Goal: Task Accomplishment & Management: Manage account settings

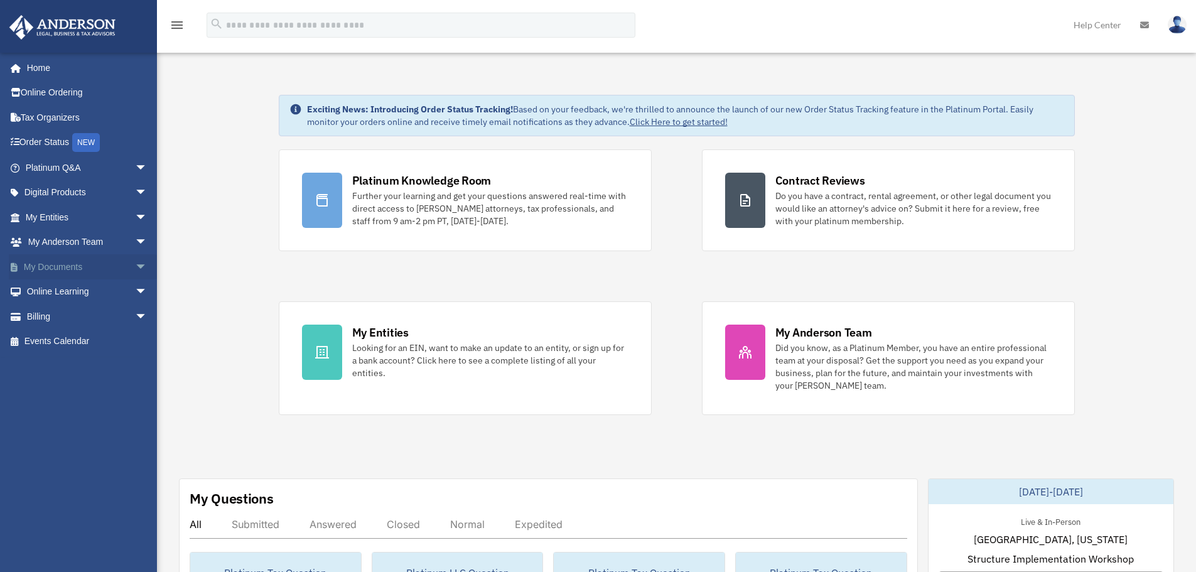
click at [135, 265] on span "arrow_drop_down" at bounding box center [147, 267] width 25 height 26
click at [51, 289] on link "Box" at bounding box center [92, 291] width 149 height 25
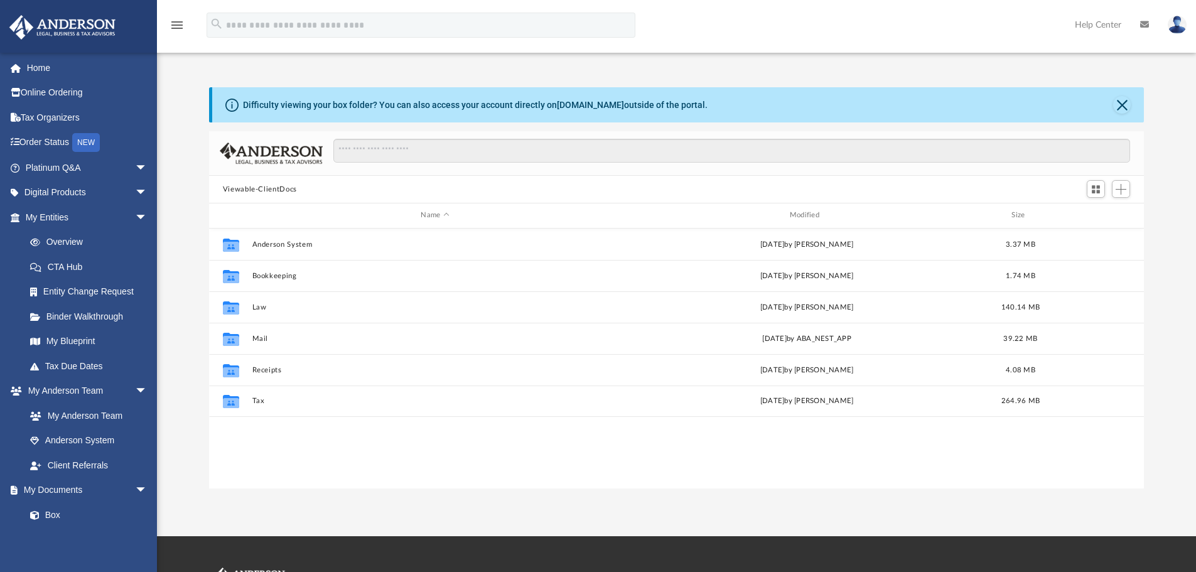
scroll to position [276, 925]
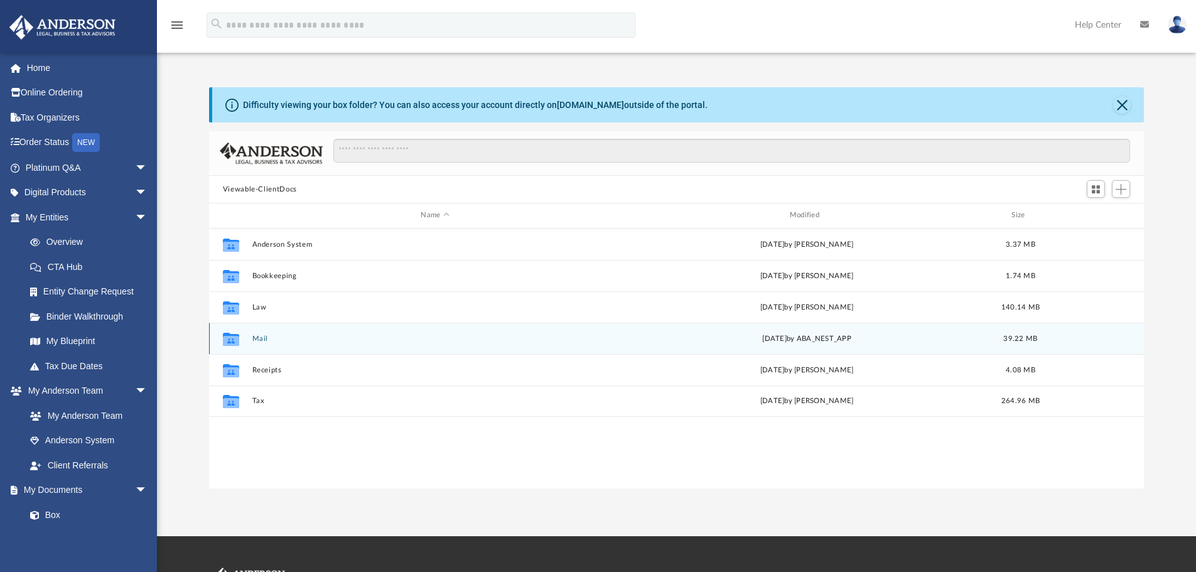
click at [254, 340] on button "Mail" at bounding box center [435, 339] width 366 height 8
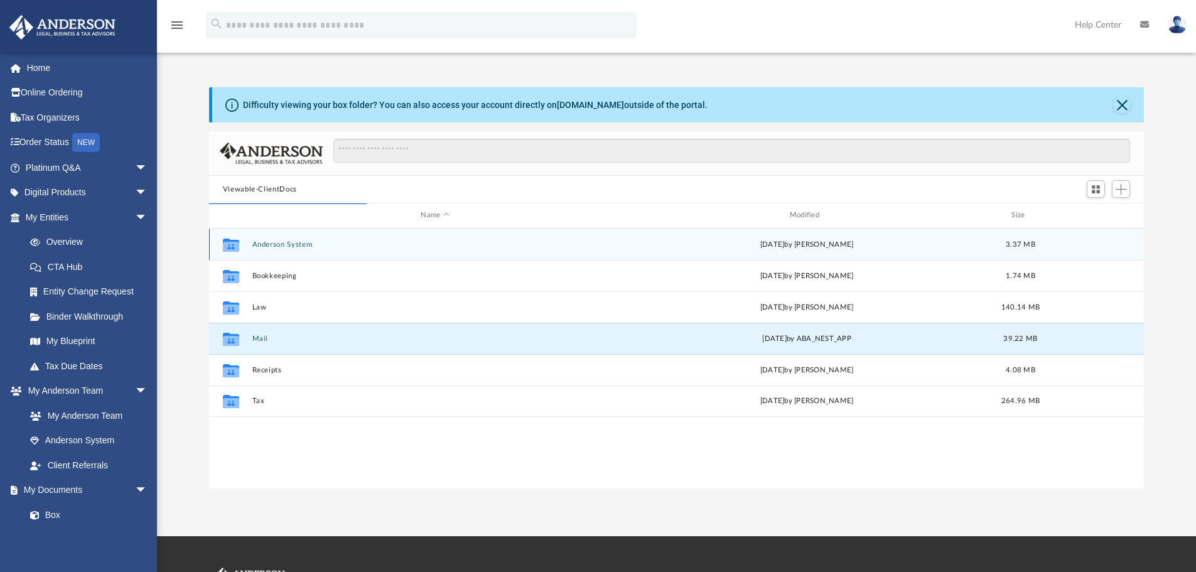
scroll to position [237, 925]
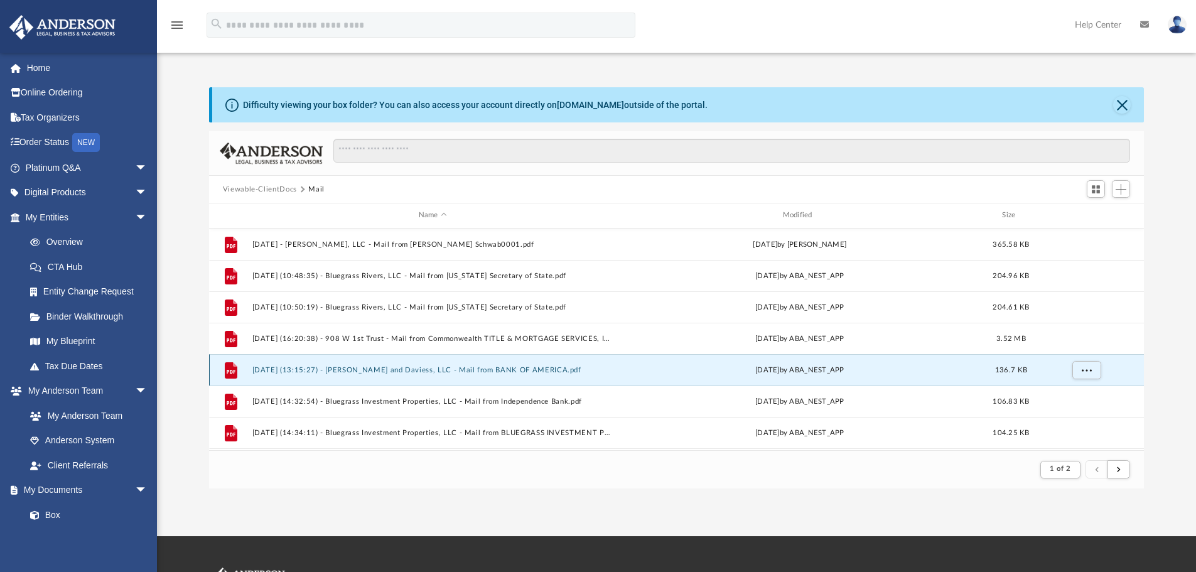
click at [485, 371] on button "[DATE] (13:15:27) - [PERSON_NAME] and Daviess, LLC - Mail from BANK OF AMERICA.…" at bounding box center [433, 370] width 362 height 8
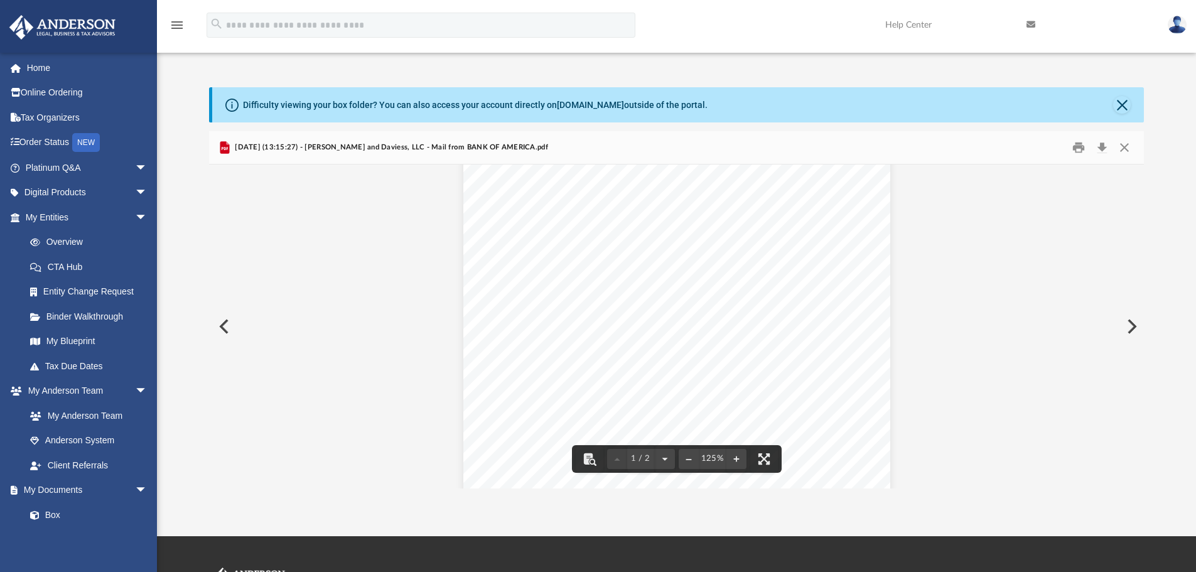
scroll to position [0, 0]
click at [1118, 146] on button "Close" at bounding box center [1124, 147] width 23 height 19
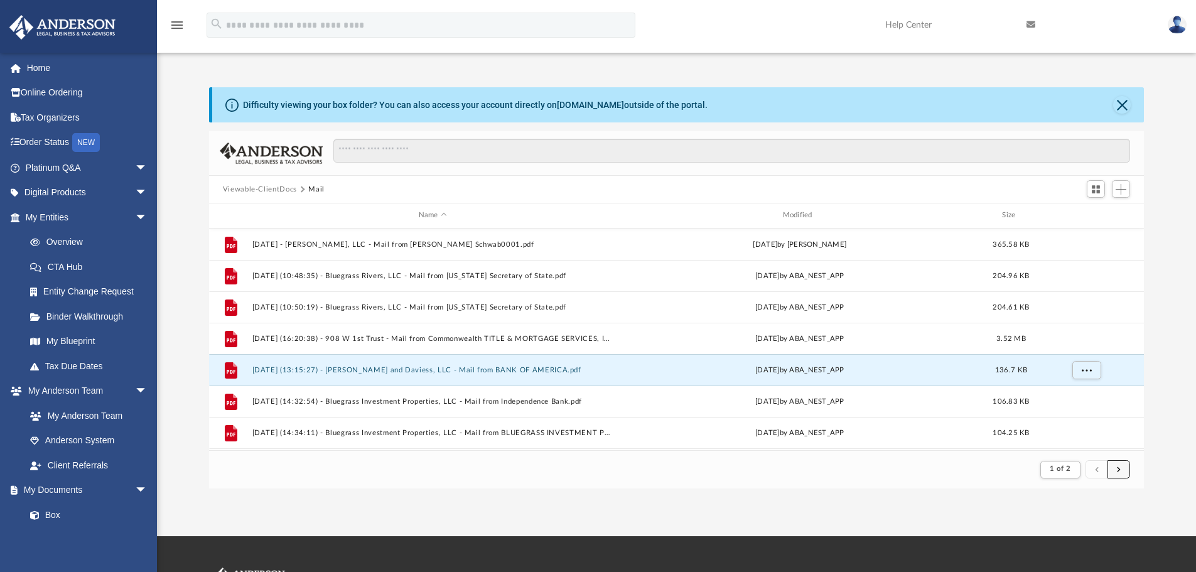
click at [1117, 474] on button "submit" at bounding box center [1118, 469] width 23 height 18
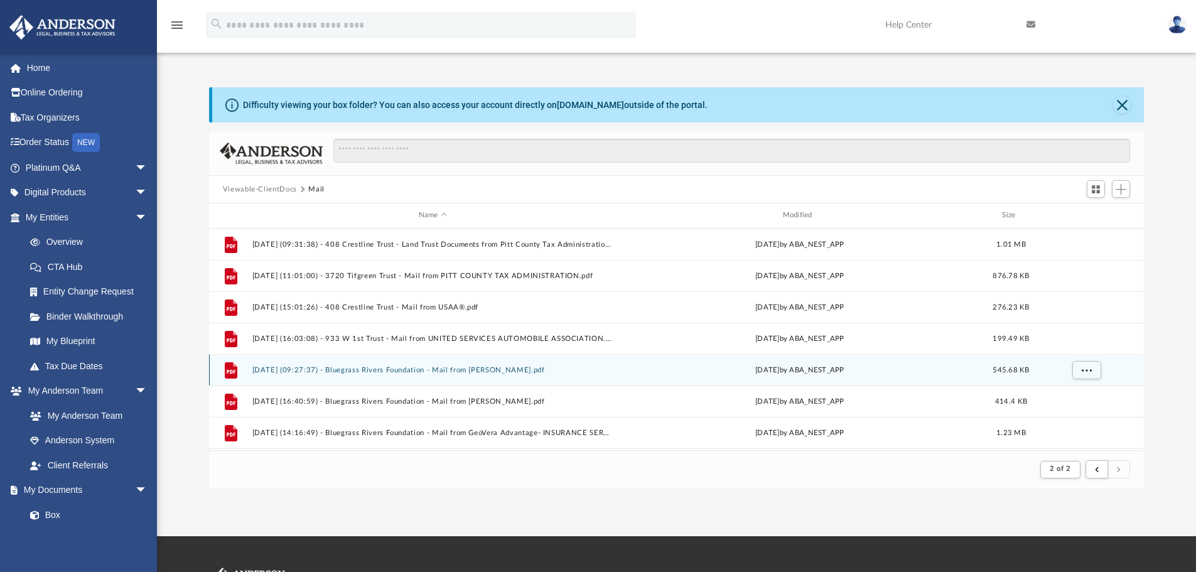
scroll to position [61, 0]
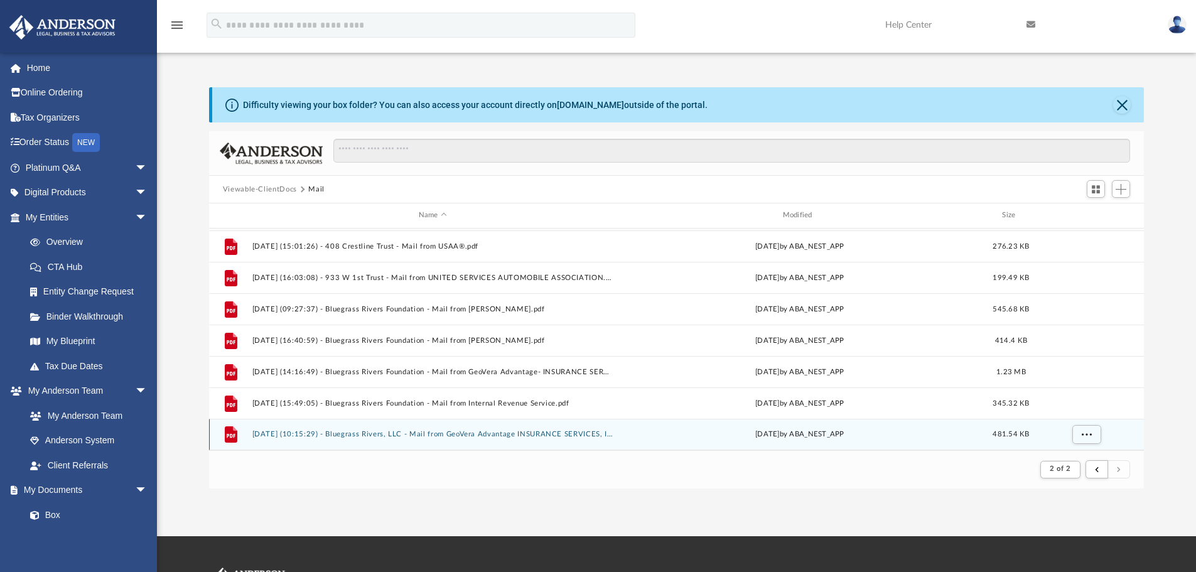
click at [467, 434] on button "[DATE] (10:15:29) - Bluegrass Rivers, LLC - Mail from GeoVera Advantage INSURAN…" at bounding box center [433, 434] width 362 height 8
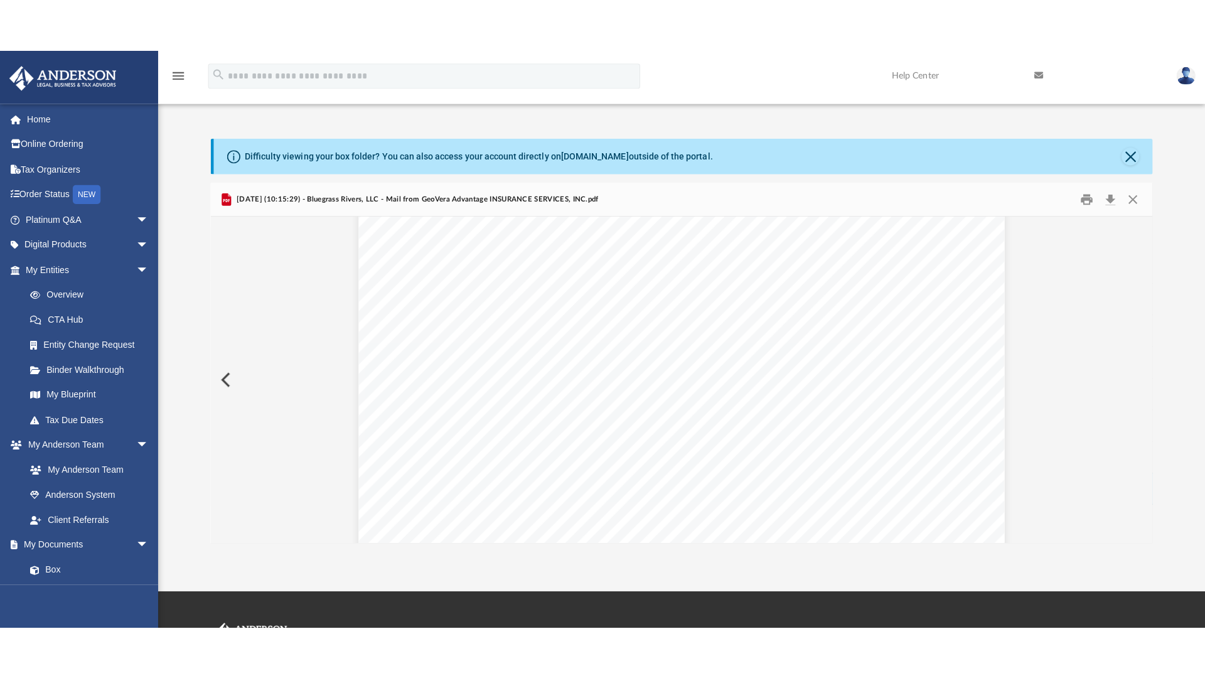
scroll to position [63, 0]
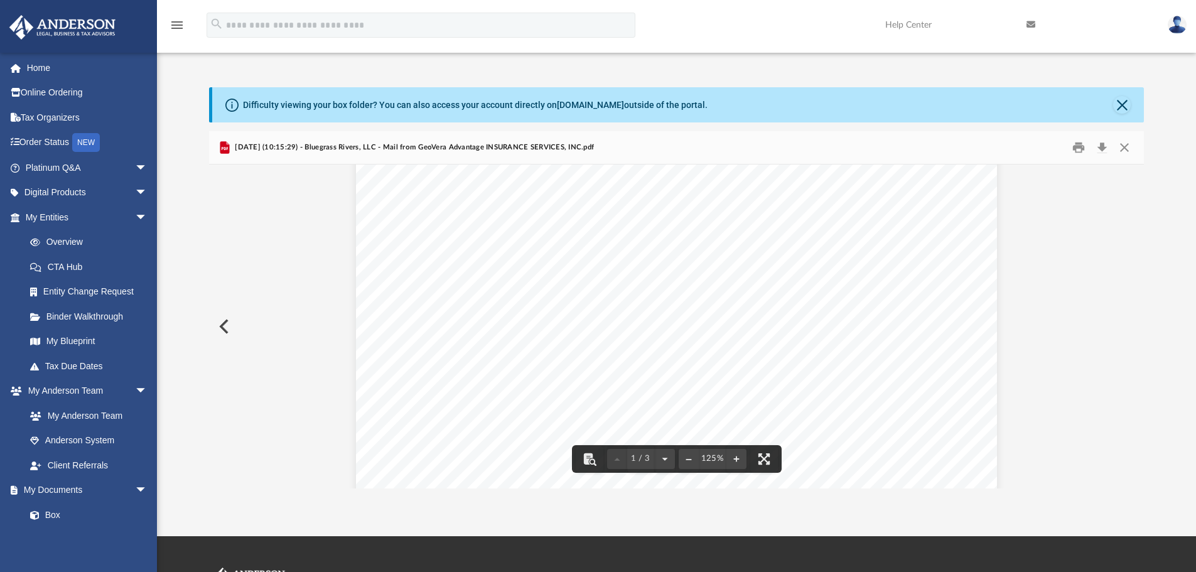
click at [548, 400] on div "Page 1" at bounding box center [676, 523] width 640 height 824
drag, startPoint x: 415, startPoint y: 391, endPoint x: 562, endPoint y: 405, distance: 146.9
click at [562, 405] on div "Page 1" at bounding box center [676, 523] width 640 height 824
click at [768, 461] on button "File preview" at bounding box center [764, 459] width 28 height 28
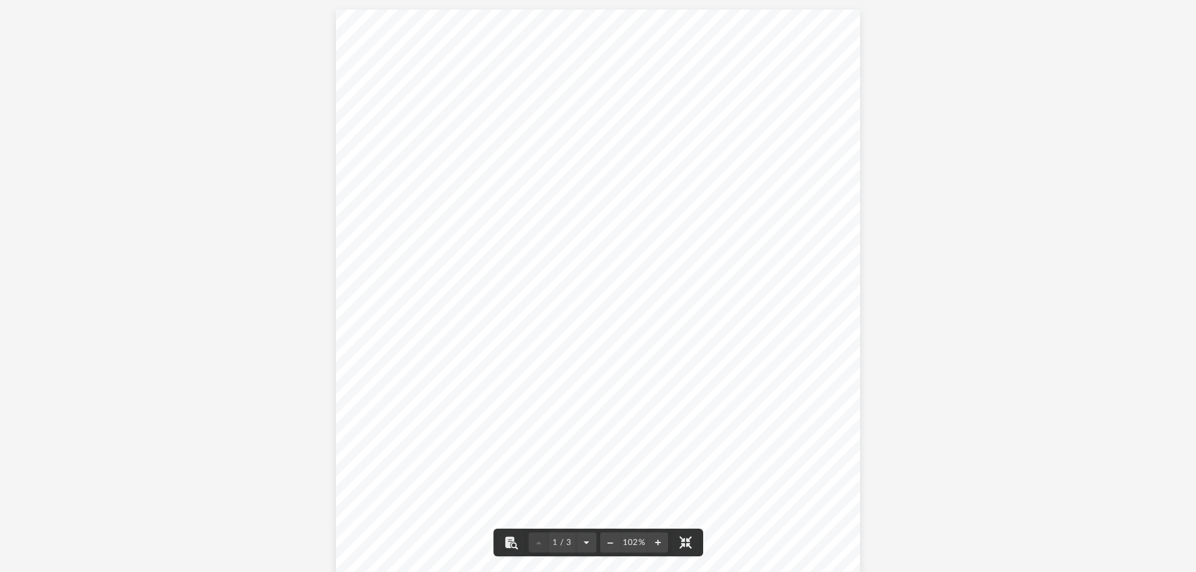
scroll to position [237, 925]
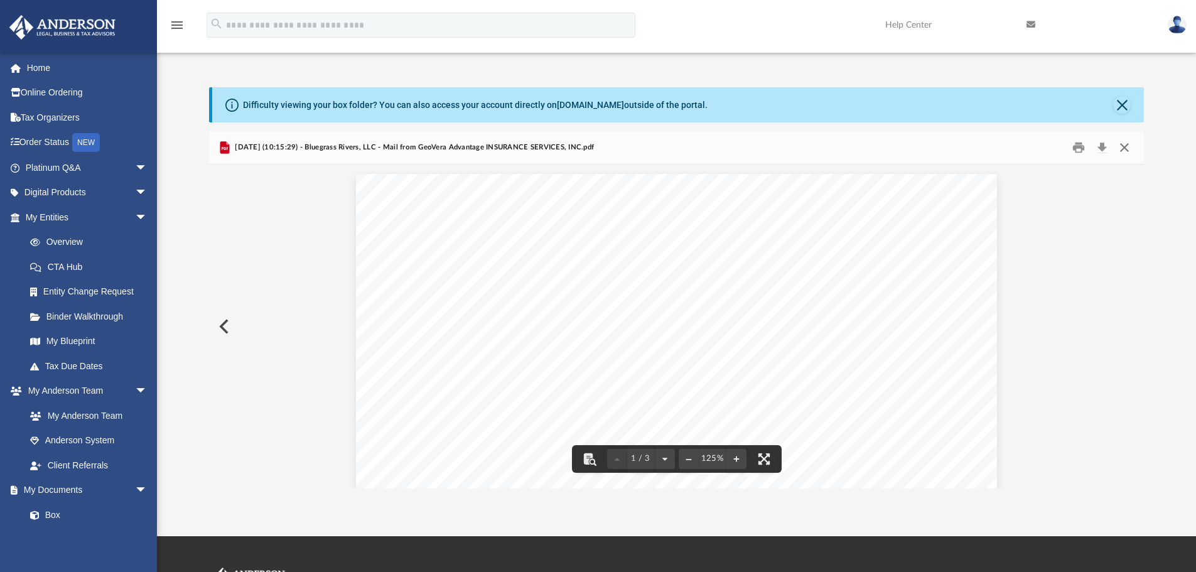
click at [1129, 148] on button "Close" at bounding box center [1124, 147] width 23 height 19
